Goal: Obtain resource: Obtain resource

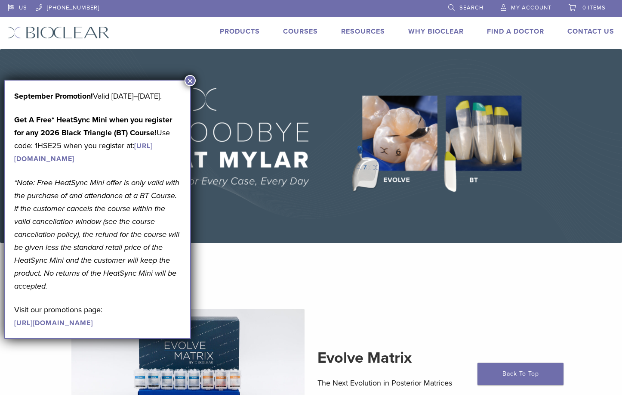
click at [191, 79] on button "×" at bounding box center [190, 80] width 11 height 11
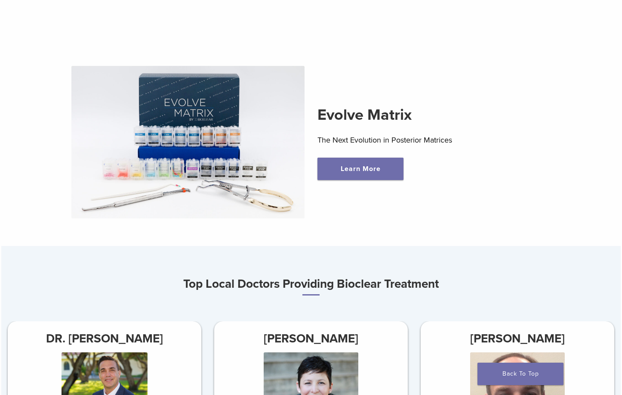
scroll to position [258, 0]
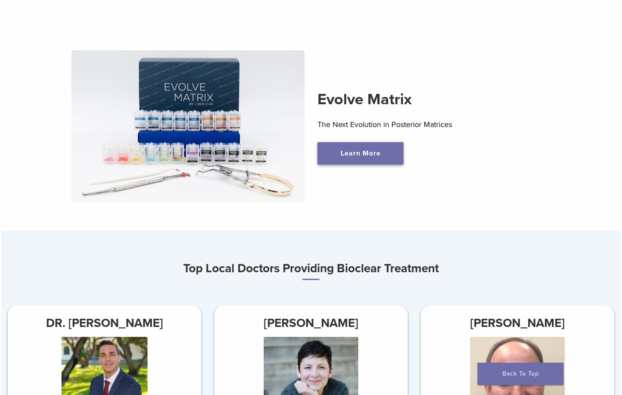
click at [339, 153] on link "Learn More" at bounding box center [361, 153] width 86 height 22
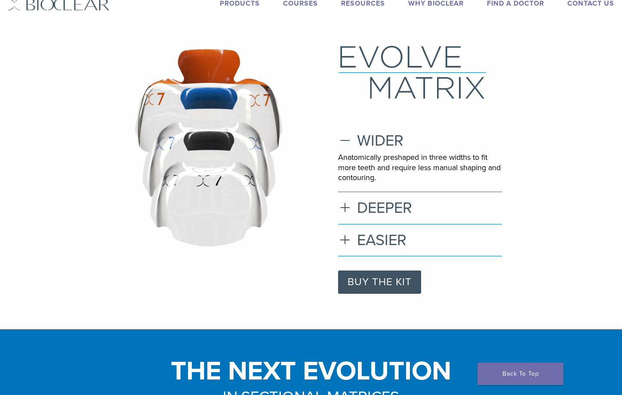
scroll to position [43, 0]
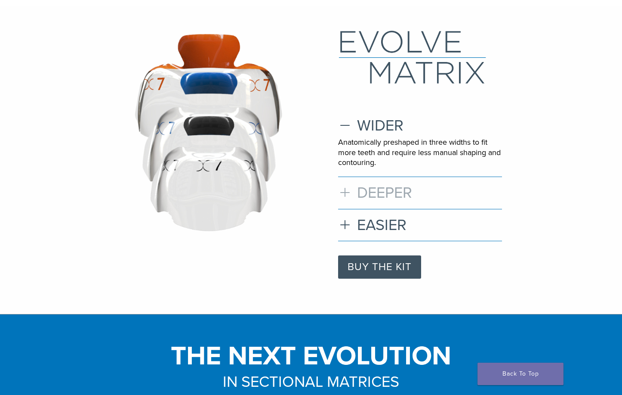
click at [345, 192] on h3 "DEEPER" at bounding box center [420, 192] width 164 height 19
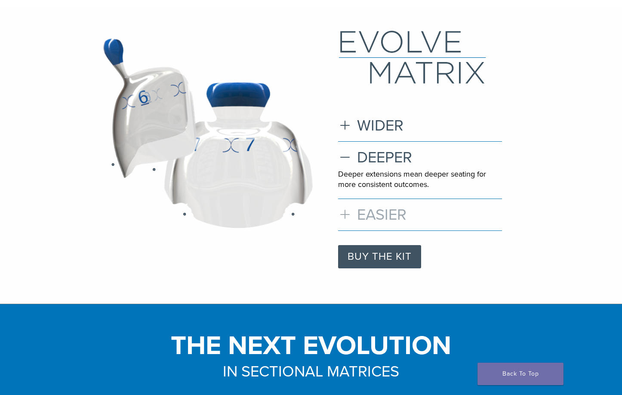
click at [343, 213] on h3 "EASIER" at bounding box center [420, 214] width 164 height 19
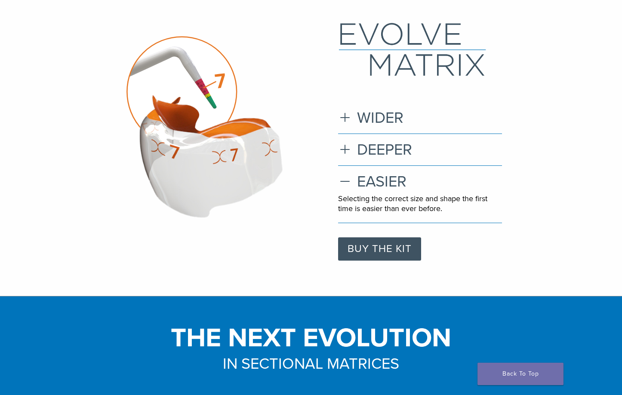
scroll to position [0, 0]
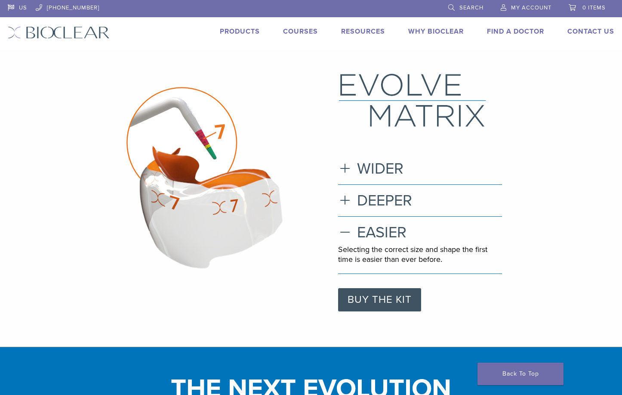
click at [243, 31] on link "Products" at bounding box center [240, 31] width 40 height 9
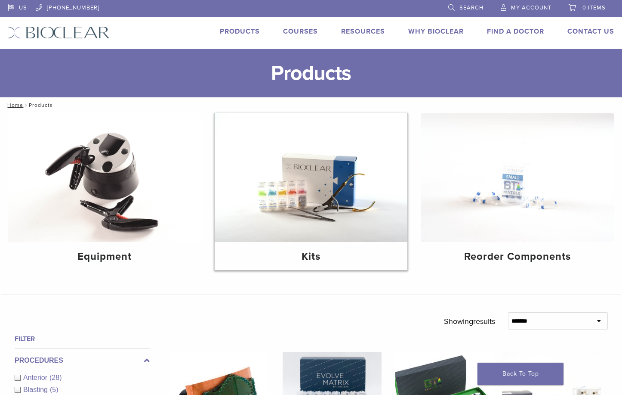
click at [276, 226] on img at bounding box center [311, 177] width 193 height 129
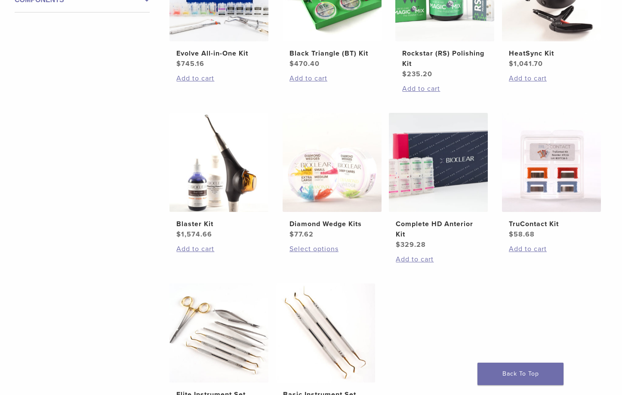
scroll to position [301, 0]
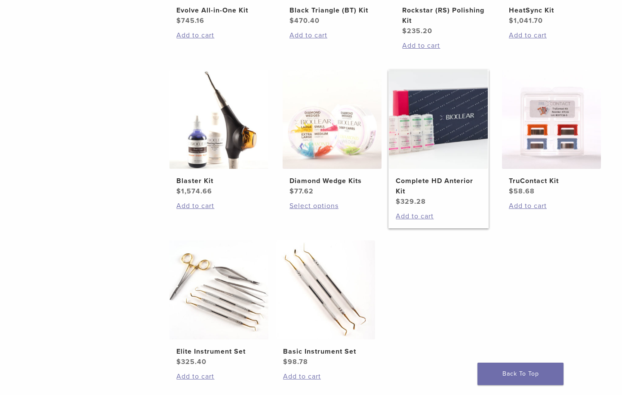
click at [463, 132] on img at bounding box center [438, 119] width 99 height 99
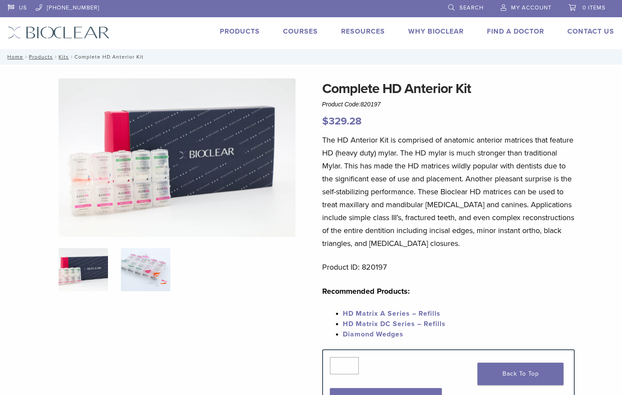
click at [167, 279] on img at bounding box center [145, 269] width 49 height 43
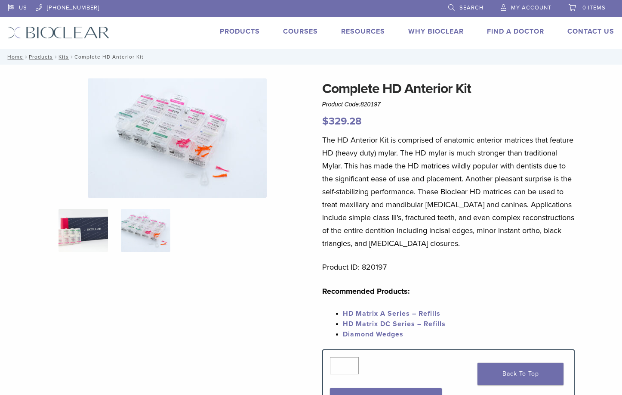
click at [87, 226] on img at bounding box center [83, 230] width 49 height 43
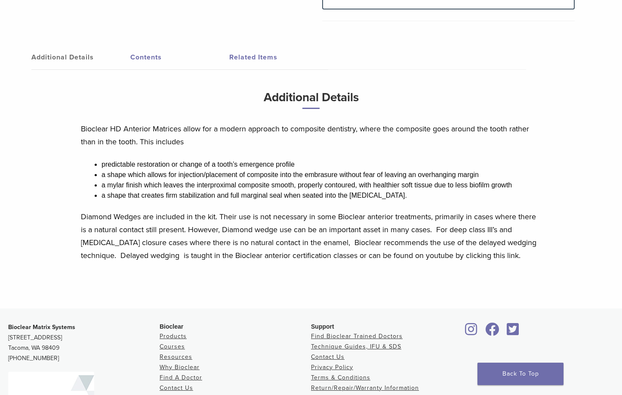
scroll to position [430, 0]
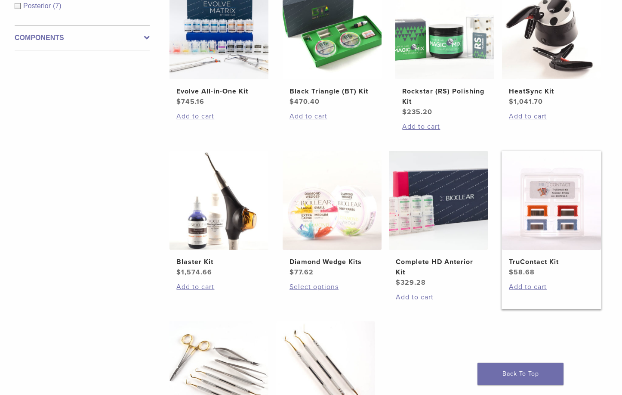
scroll to position [215, 0]
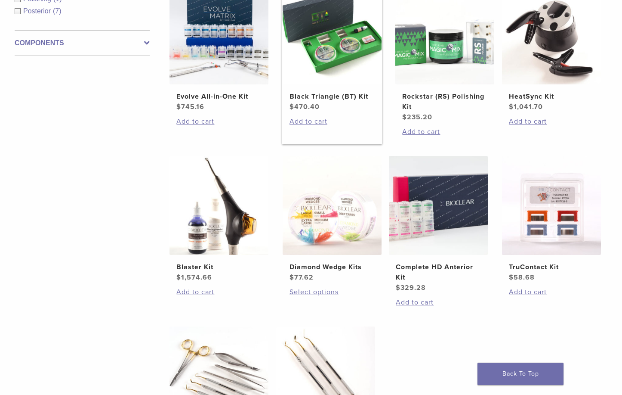
click at [346, 52] on img at bounding box center [332, 34] width 99 height 99
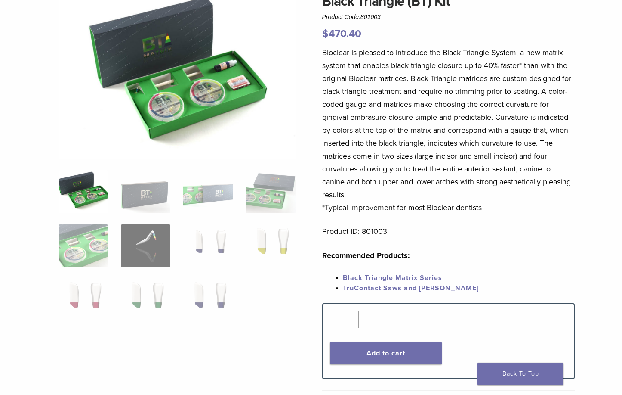
scroll to position [86, 0]
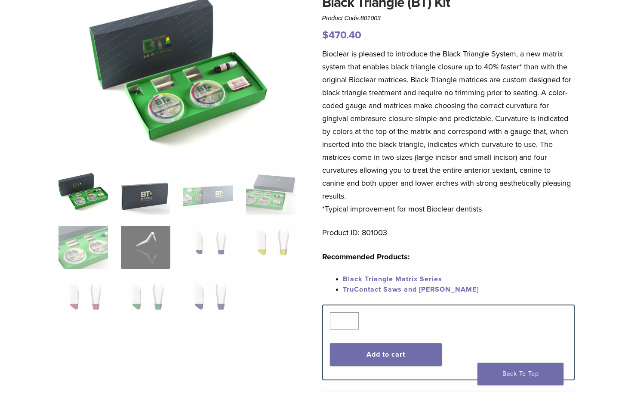
click at [151, 193] on img at bounding box center [145, 192] width 49 height 43
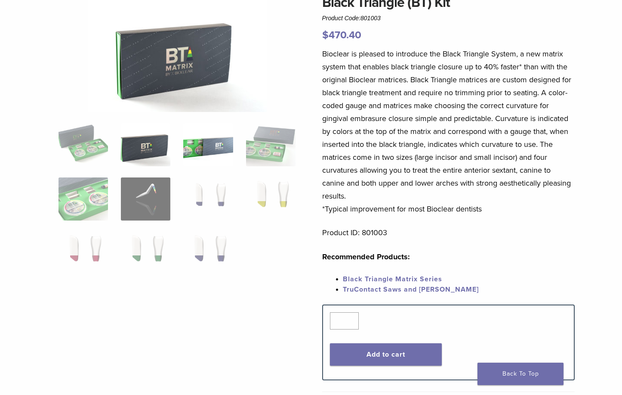
click at [210, 157] on img at bounding box center [207, 144] width 49 height 43
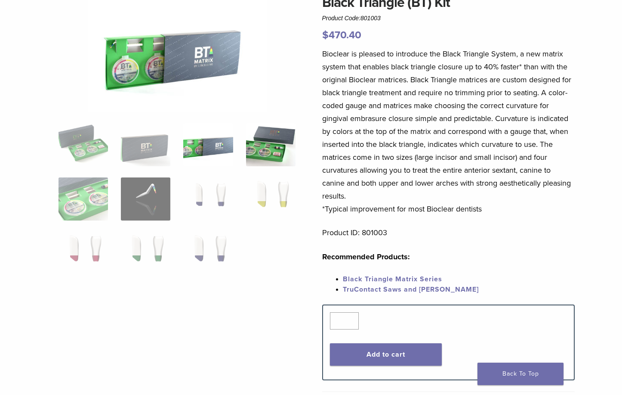
click at [267, 149] on img at bounding box center [270, 144] width 49 height 43
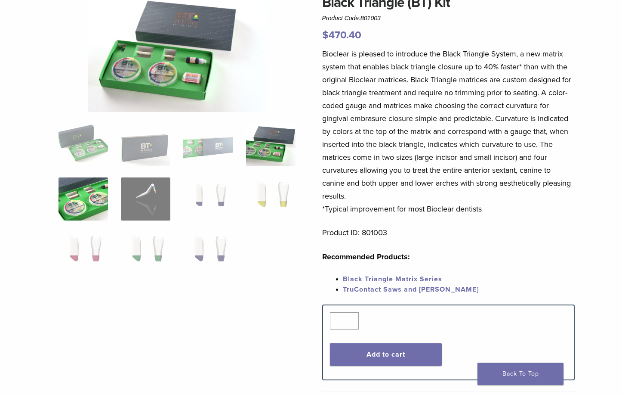
click at [76, 196] on img at bounding box center [83, 198] width 49 height 43
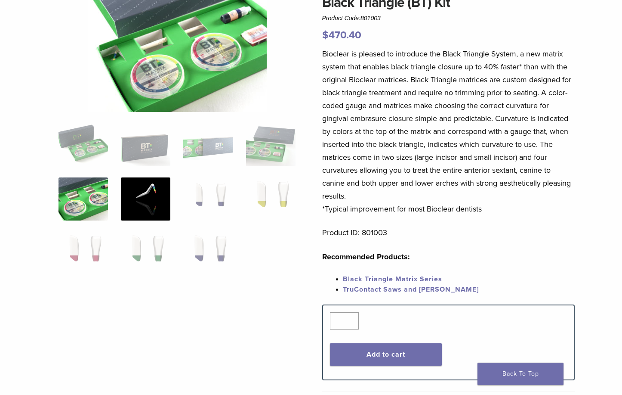
click at [137, 203] on img at bounding box center [145, 198] width 49 height 43
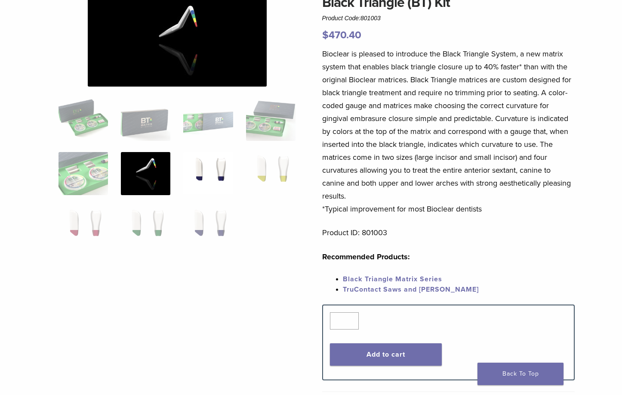
click at [204, 169] on img at bounding box center [207, 173] width 49 height 43
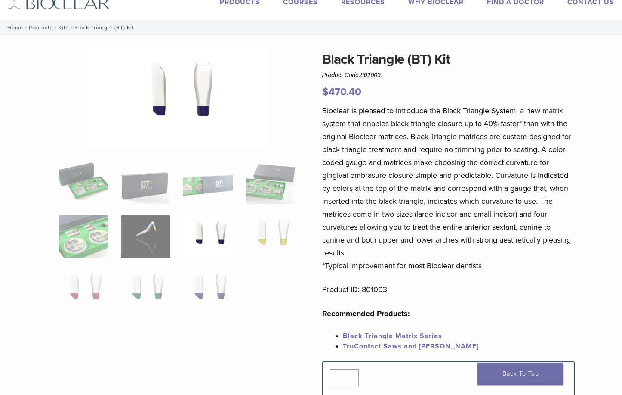
scroll to position [0, 0]
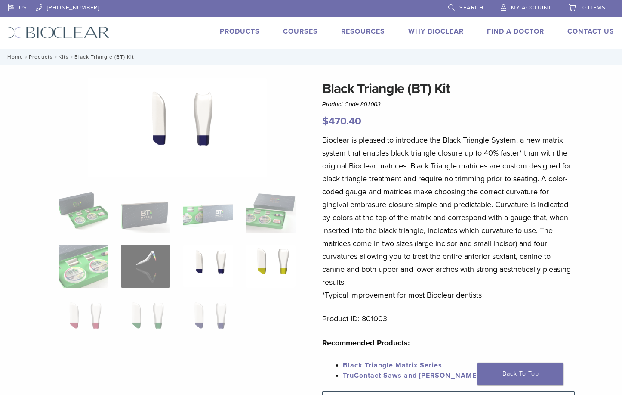
click at [272, 263] on img at bounding box center [270, 265] width 49 height 43
click at [87, 324] on img at bounding box center [83, 320] width 49 height 43
click at [147, 321] on img at bounding box center [145, 320] width 49 height 43
click at [201, 323] on img at bounding box center [207, 320] width 49 height 43
click at [365, 47] on link "Technique Guides, IFU, & SDS" at bounding box center [400, 46] width 115 height 19
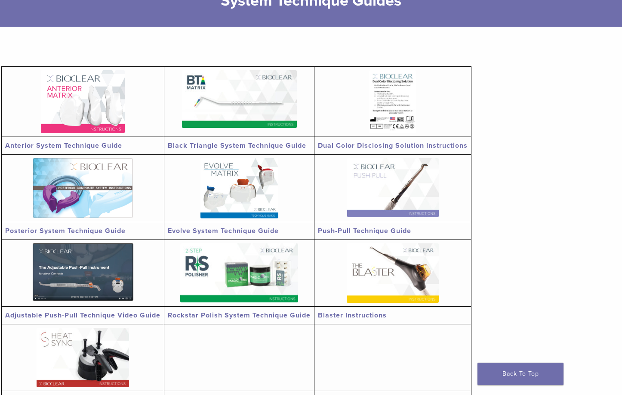
scroll to position [172, 0]
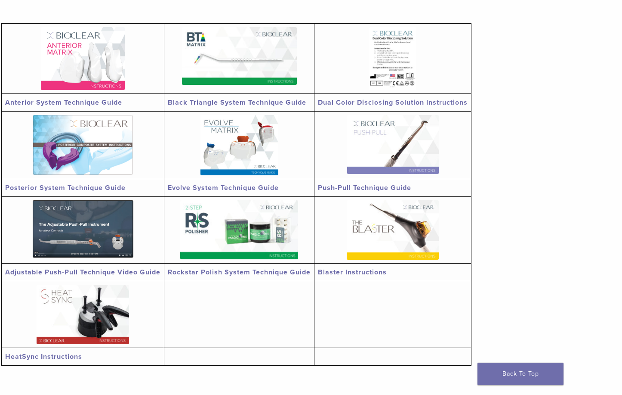
click at [70, 74] on img at bounding box center [83, 58] width 84 height 63
click at [241, 161] on img at bounding box center [240, 145] width 78 height 60
